Goal: Task Accomplishment & Management: Use online tool/utility

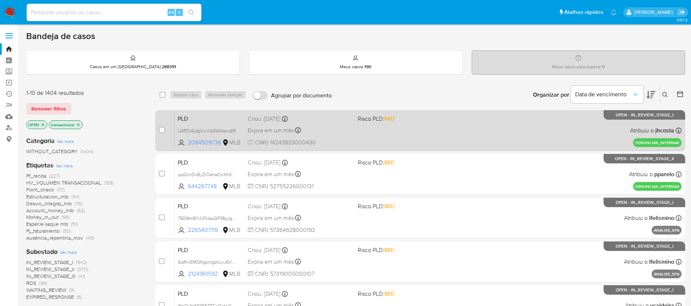
click at [440, 129] on div "PLD U4PjTy6jdgVwUdjSWIApxzER 2084509736 MLB Risco PLD: MID Criou: [DATE] Criou:…" at bounding box center [428, 130] width 507 height 37
click at [336, 127] on div "Expira em um mês Expira em [DATE] 10:14:20" at bounding box center [300, 130] width 104 height 10
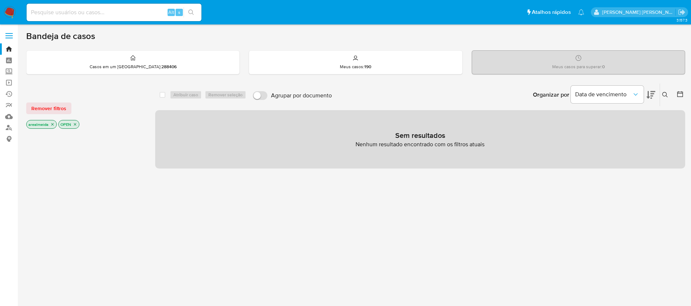
click at [54, 122] on icon "close-filter" at bounding box center [52, 124] width 4 height 4
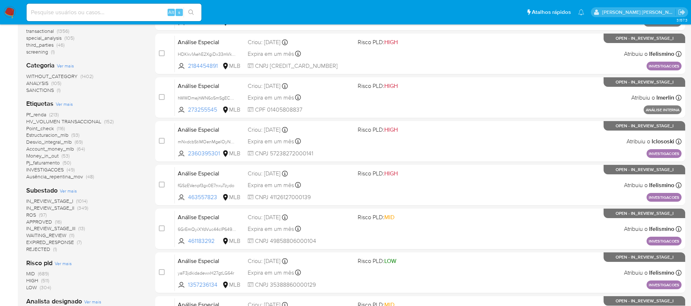
scroll to position [106, 0]
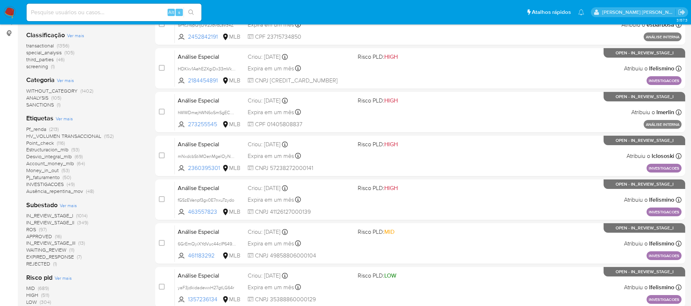
click at [46, 214] on span "IN_REVIEW_STAGE_I" at bounding box center [49, 215] width 47 height 7
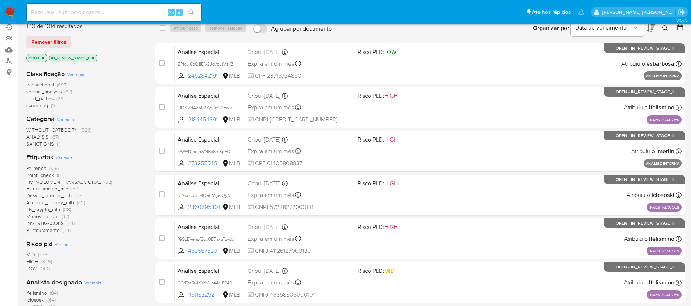
scroll to position [51, 0]
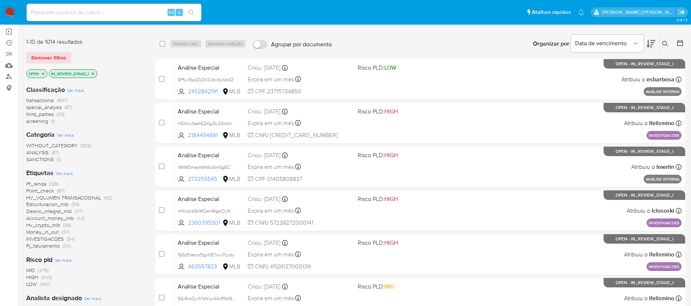
click at [39, 190] on span "Point_check" at bounding box center [40, 190] width 28 height 7
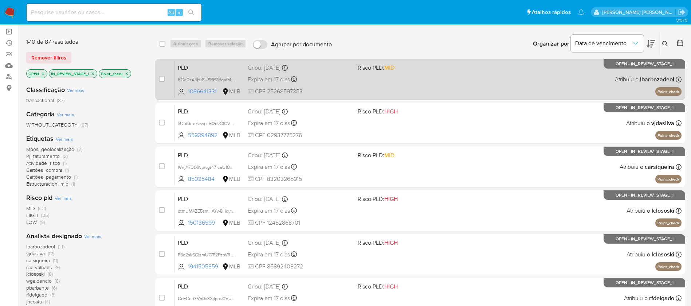
click at [418, 75] on div "PLD BGe0zA5Hr8U8RP2RqafMeuE7 1086641331 MLB Risco PLD: MID Criou: 12/08/2025 Cr…" at bounding box center [428, 79] width 507 height 37
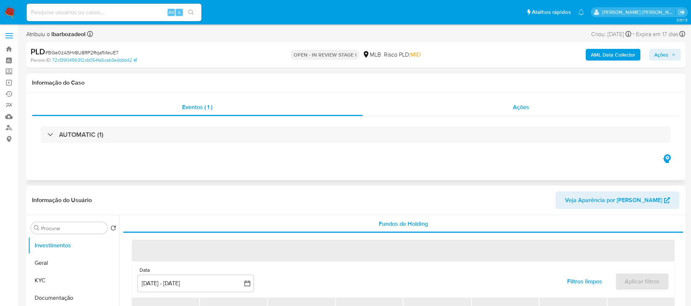
select select "10"
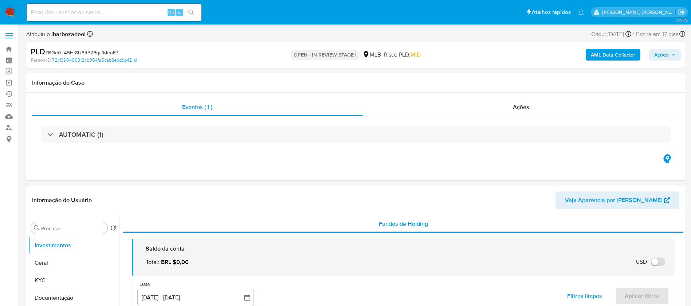
click at [608, 55] on b "AML Data Collector" at bounding box center [613, 55] width 44 height 12
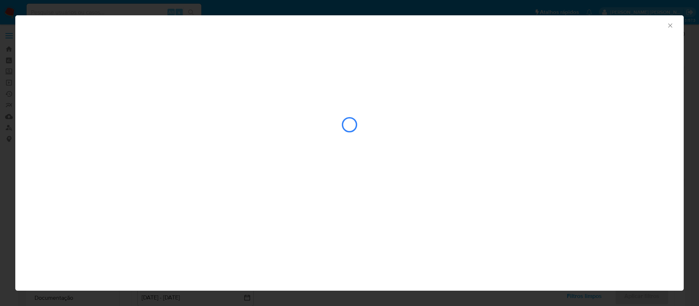
click at [670, 26] on icon "Fechar a janela" at bounding box center [670, 25] width 7 height 7
